Goal: Browse casually: Explore the website without a specific task or goal

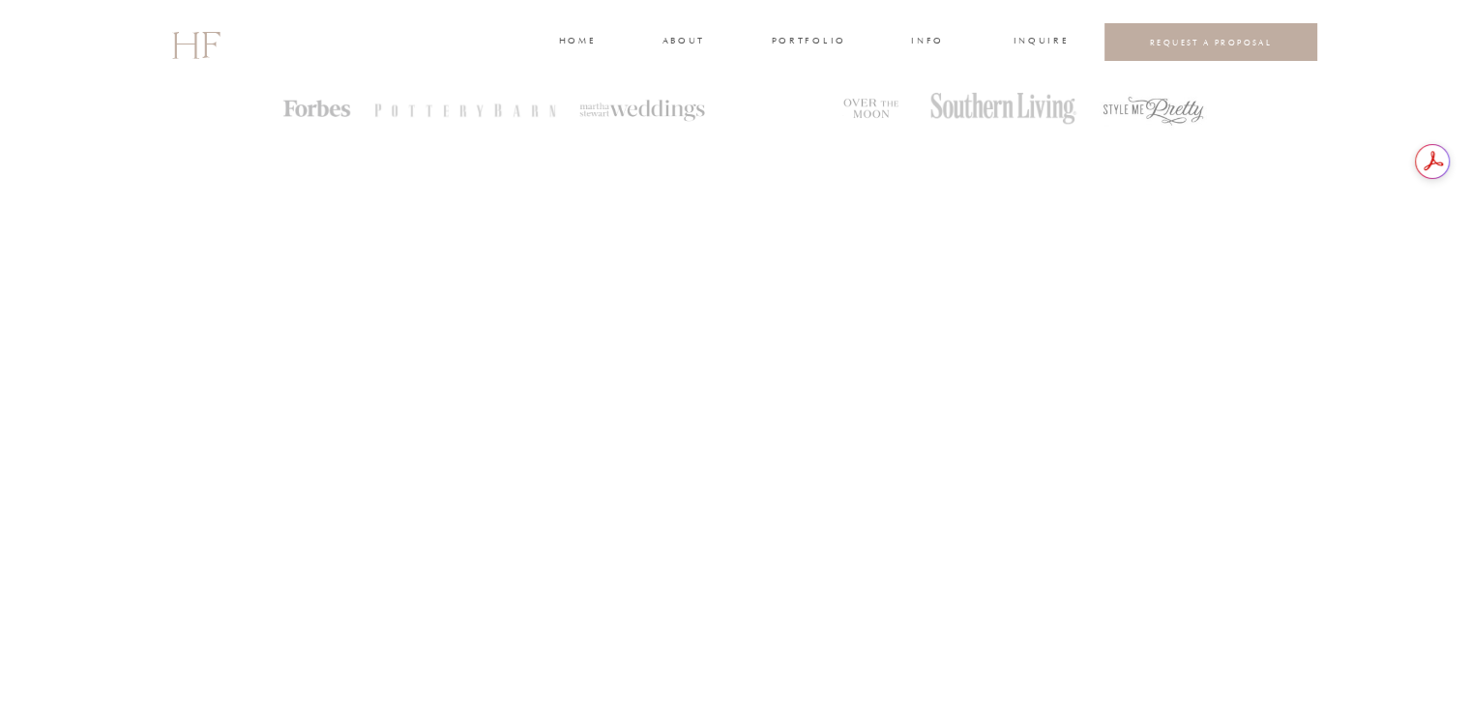
scroll to position [3972, 0]
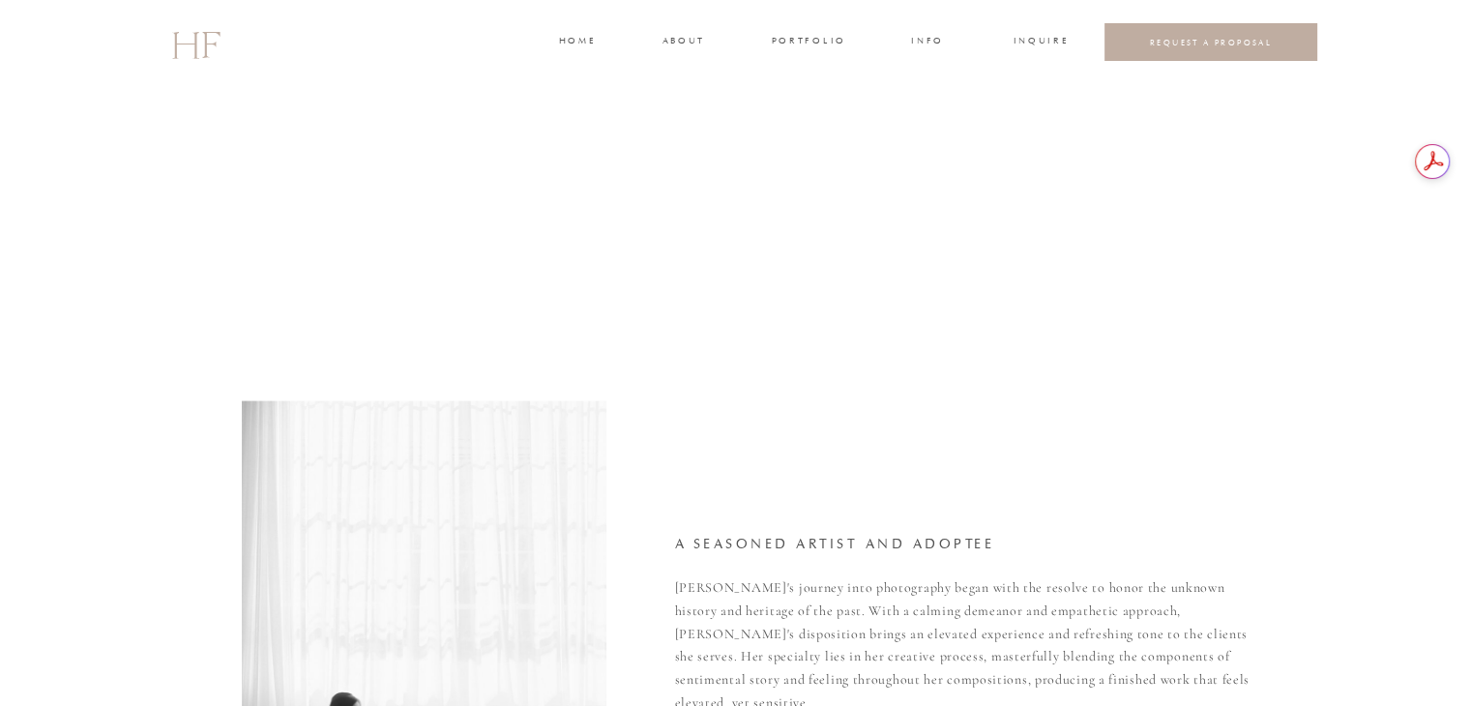
click at [827, 40] on h3 "portfolio" at bounding box center [808, 42] width 73 height 17
click at [828, 80] on h3 "WEDDINGS" at bounding box center [808, 85] width 68 height 17
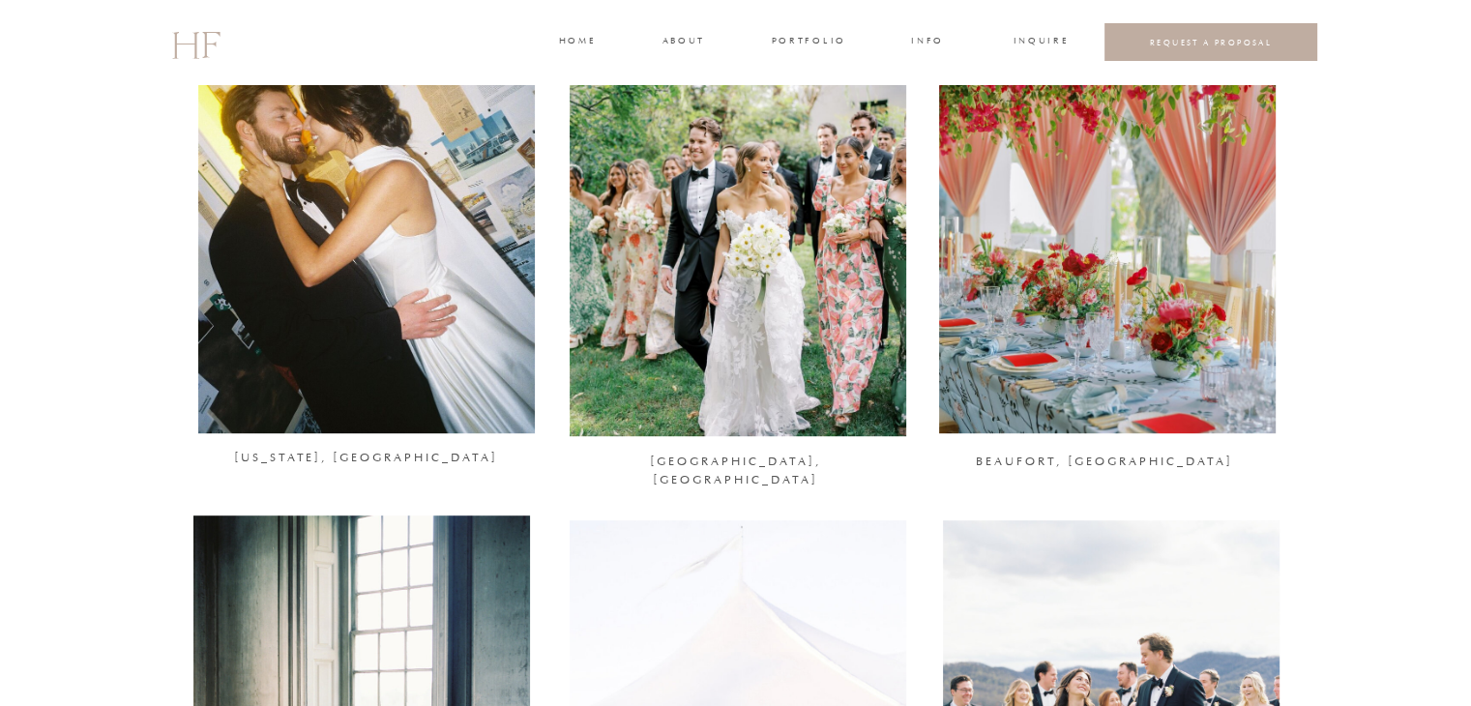
scroll to position [842, 0]
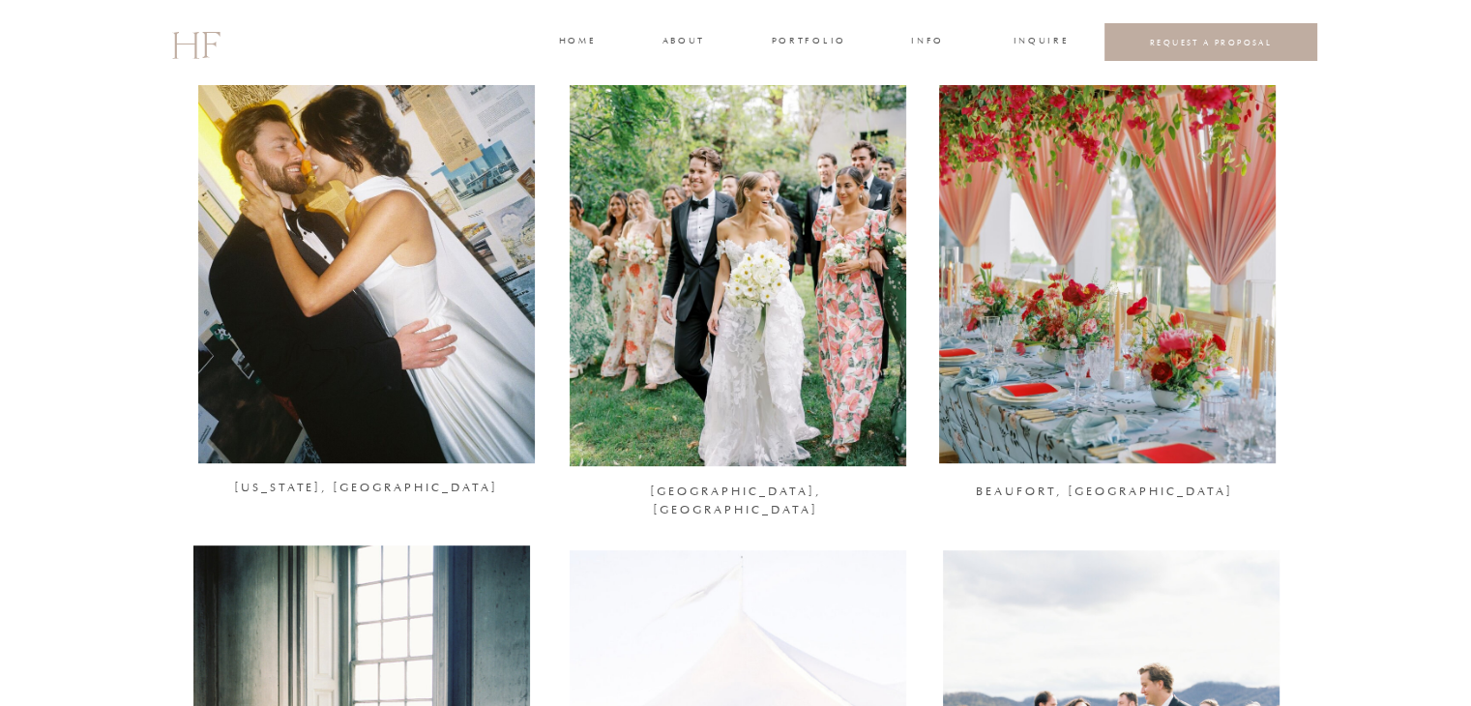
click at [789, 242] on div at bounding box center [737, 237] width 336 height 458
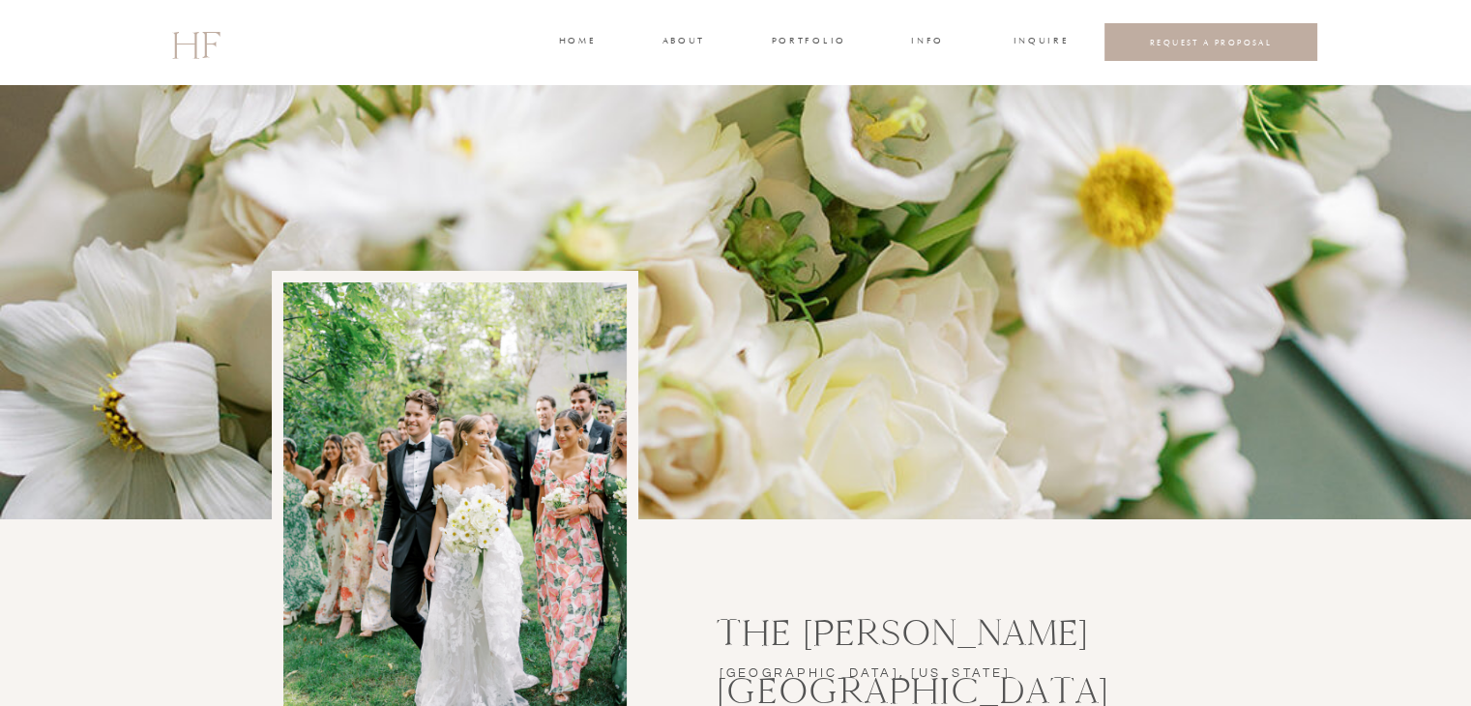
drag, startPoint x: 1469, startPoint y: 98, endPoint x: 1470, endPoint y: 287, distance: 189.5
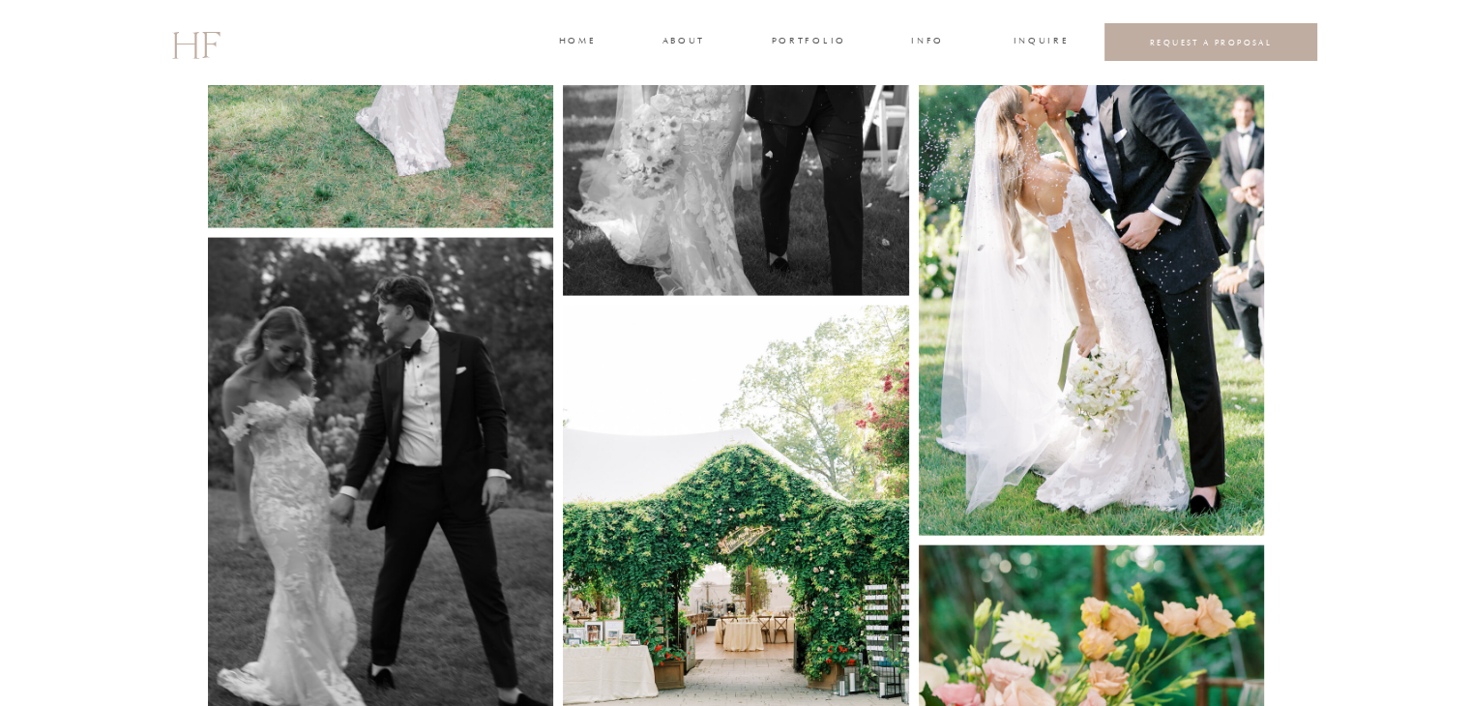
scroll to position [4218, 0]
